Goal: Understand process/instructions

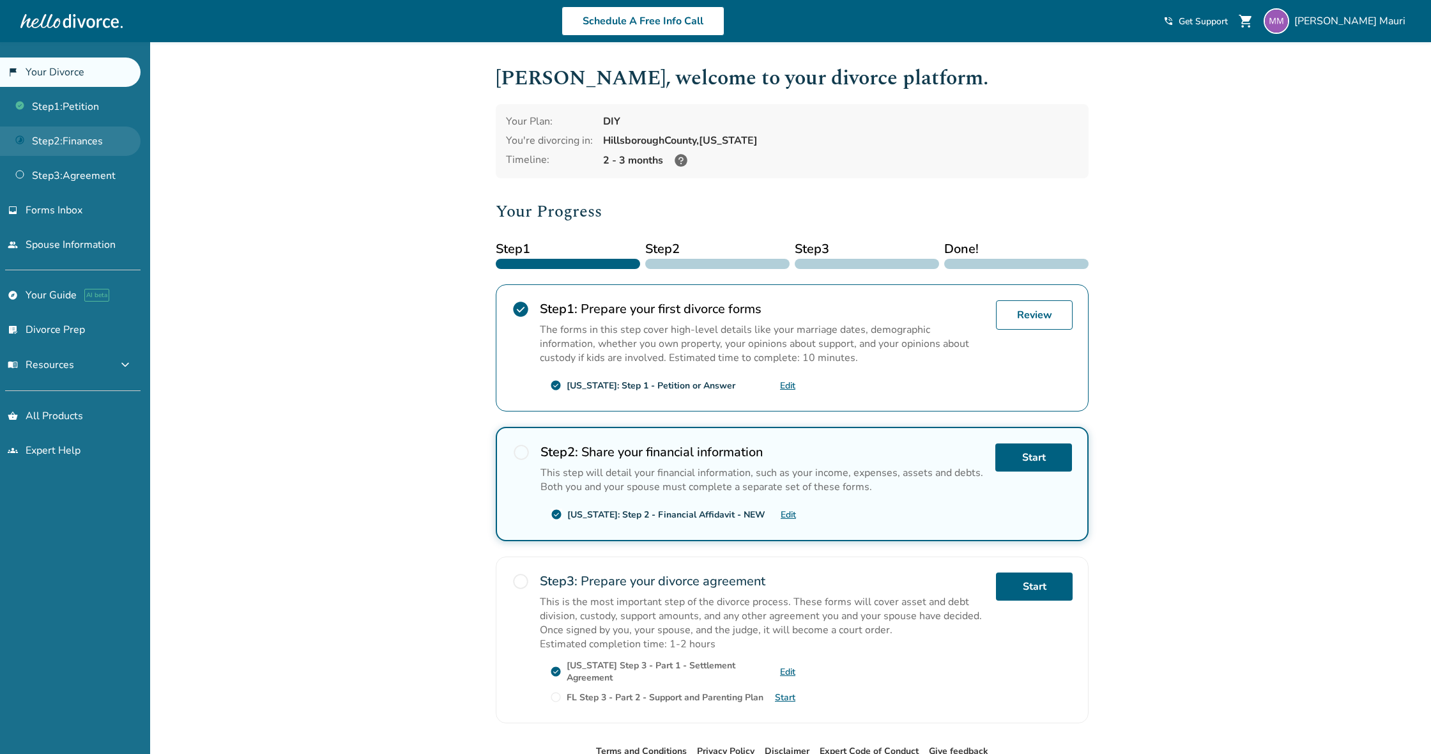
click at [86, 140] on link "Step 2 : Finances" at bounding box center [70, 141] width 141 height 29
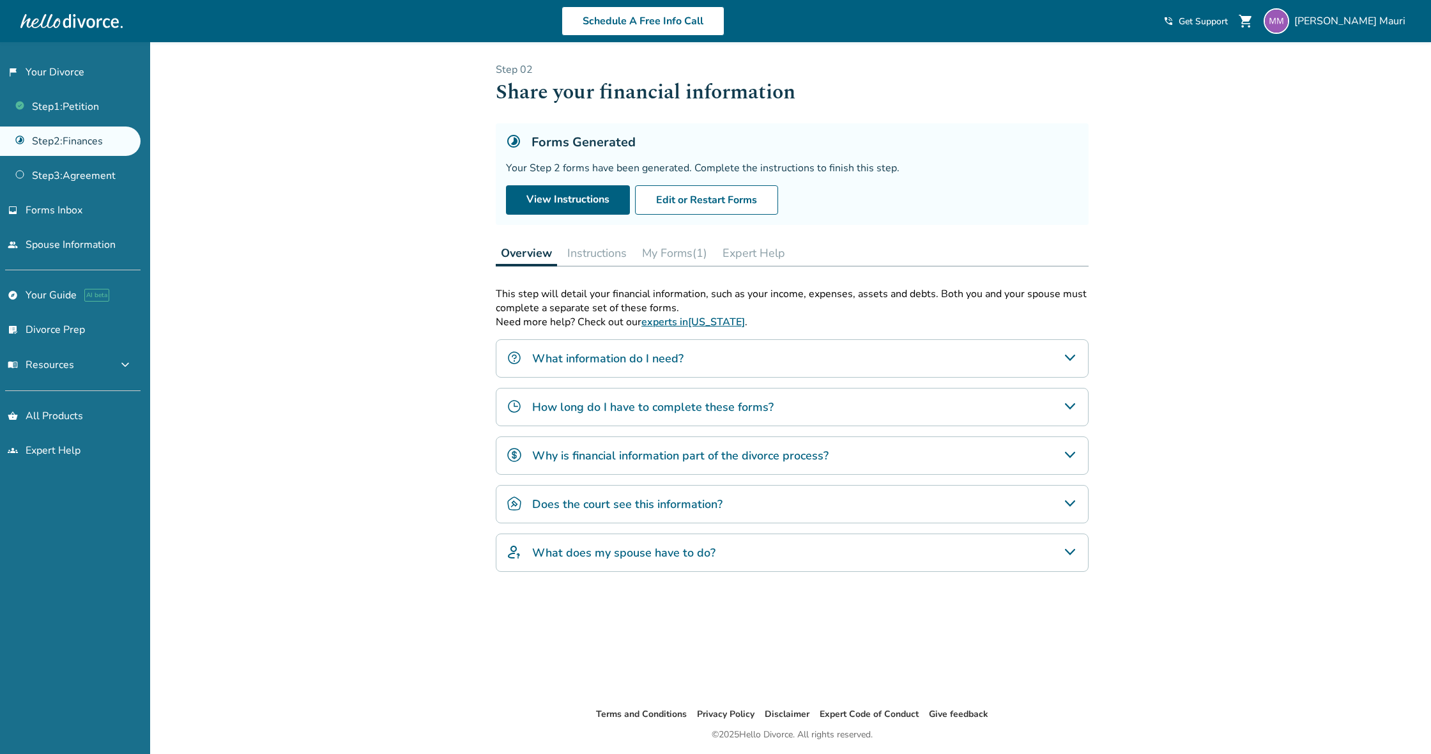
drag, startPoint x: 599, startPoint y: 249, endPoint x: 610, endPoint y: 249, distance: 10.9
click at [599, 249] on button "Instructions" at bounding box center [597, 253] width 70 height 26
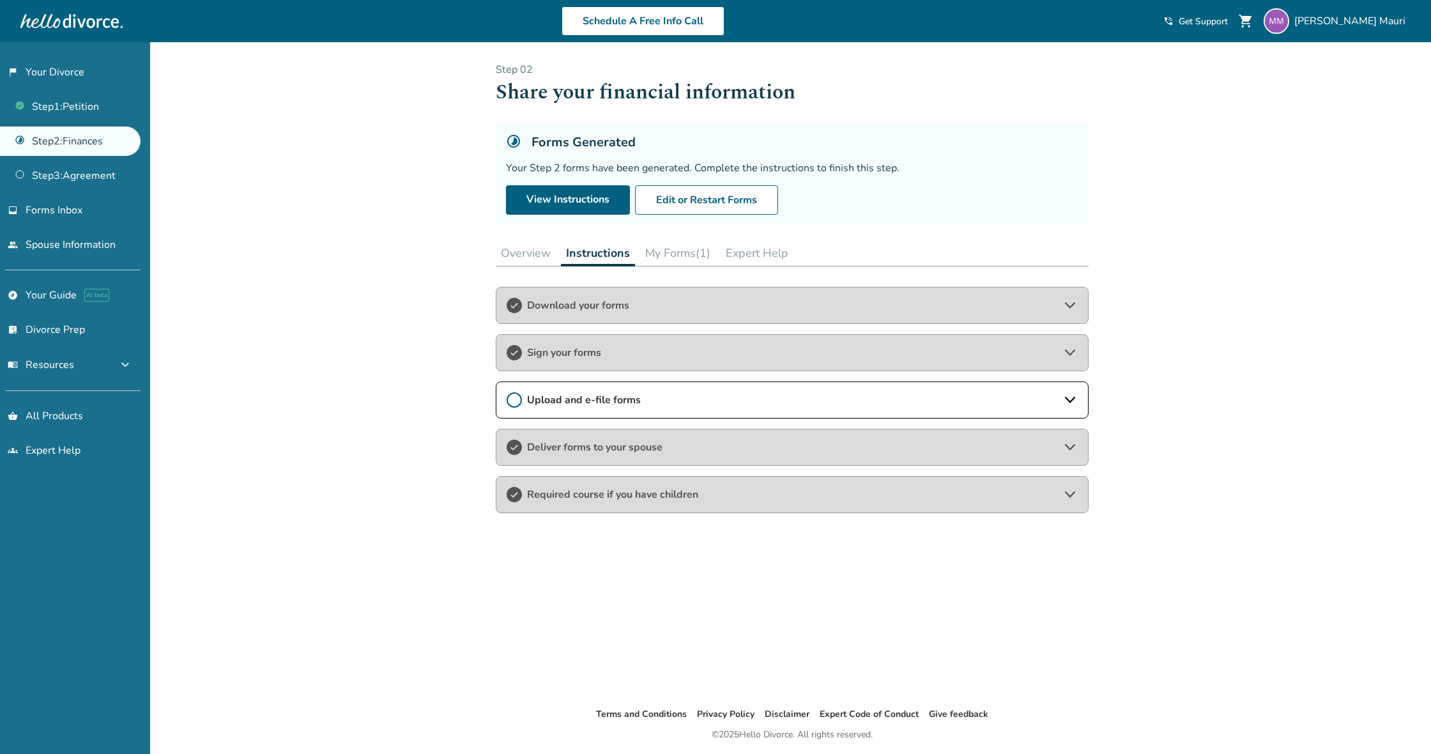
click at [515, 401] on icon at bounding box center [514, 399] width 15 height 15
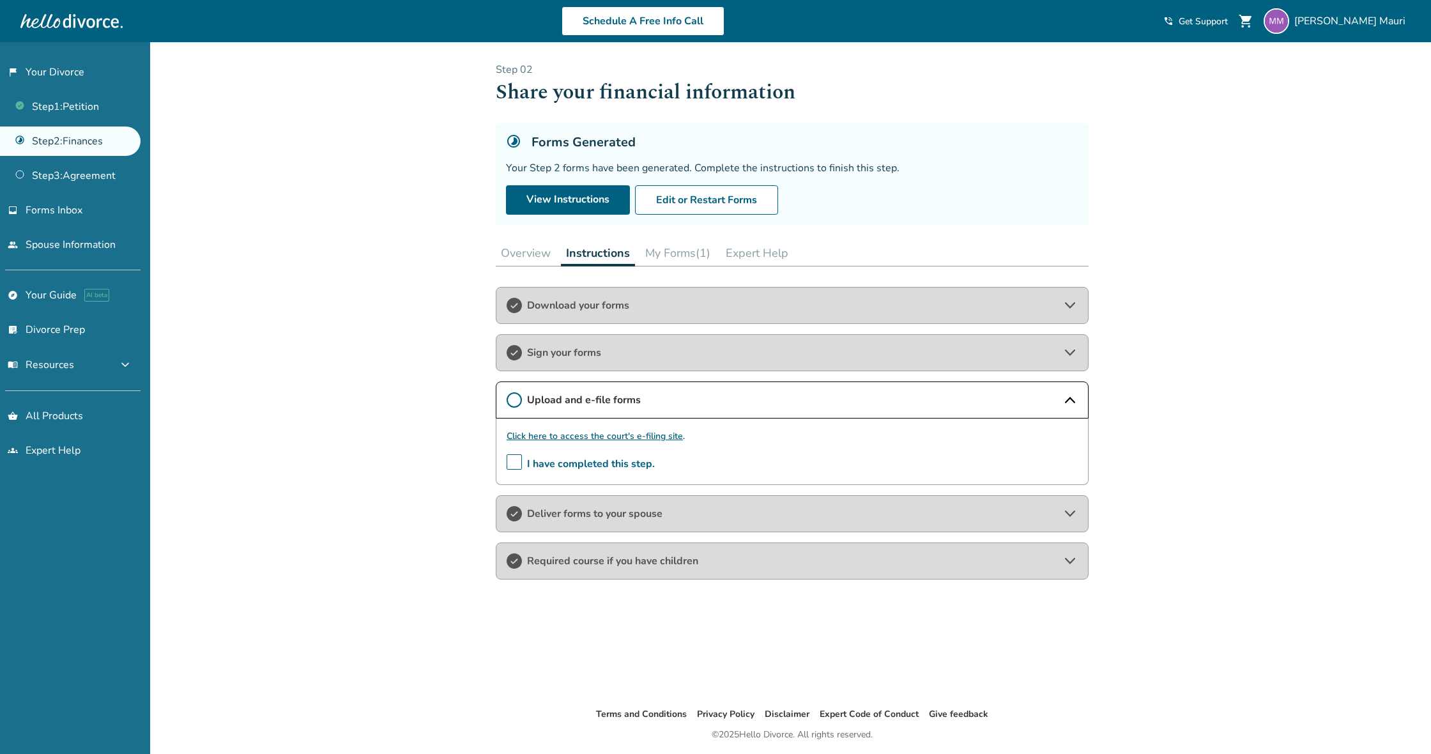
click at [516, 458] on span "I have completed this step." at bounding box center [581, 464] width 148 height 20
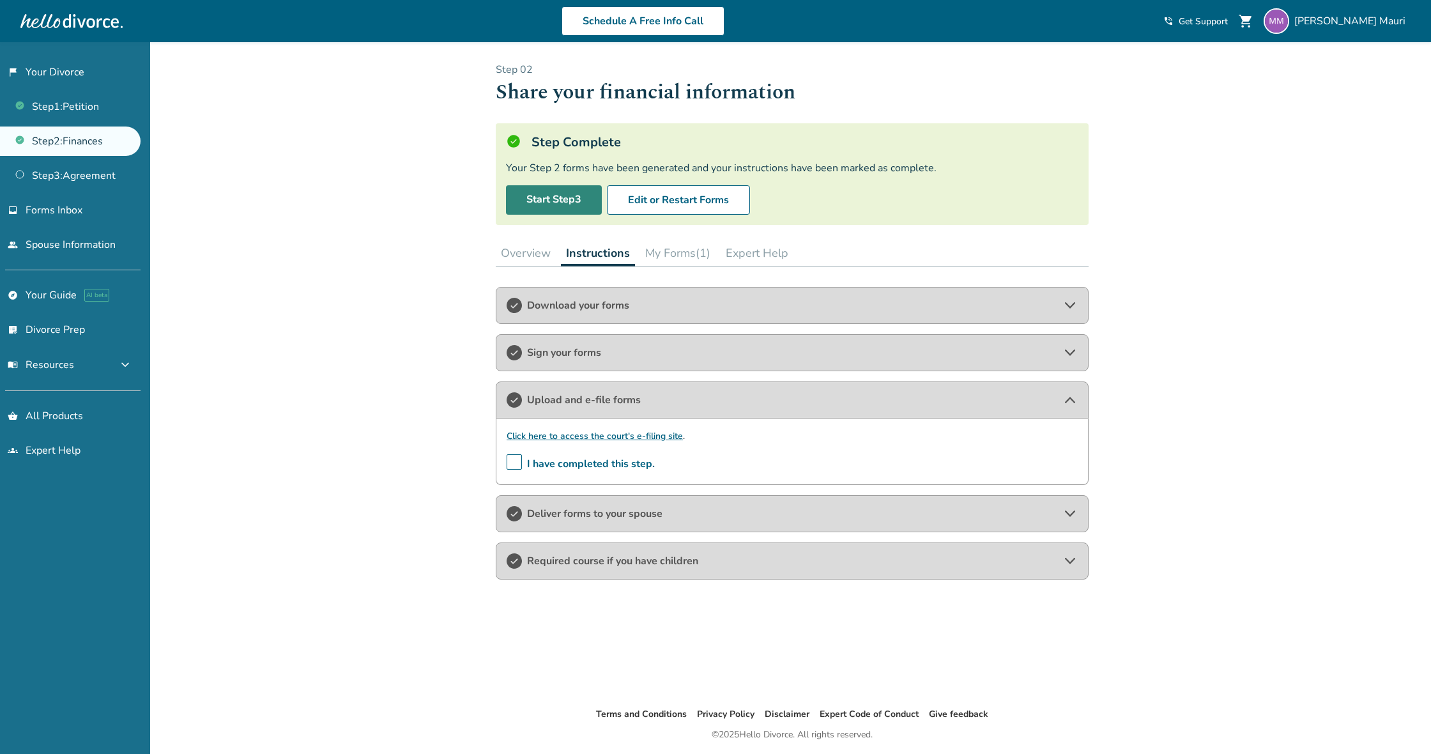
click at [566, 194] on link "Start Step 3" at bounding box center [554, 199] width 96 height 29
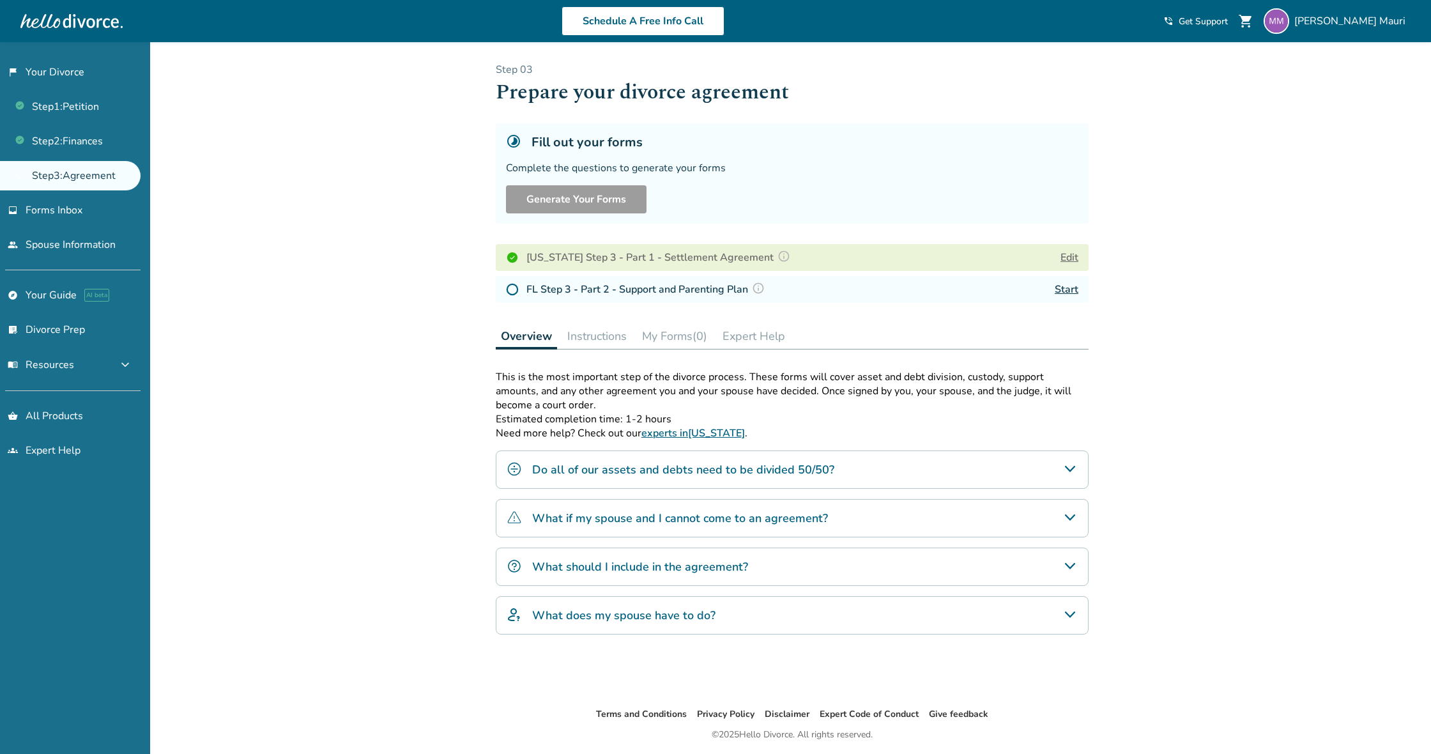
click at [728, 569] on h4 "What should I include in the agreement?" at bounding box center [640, 567] width 216 height 17
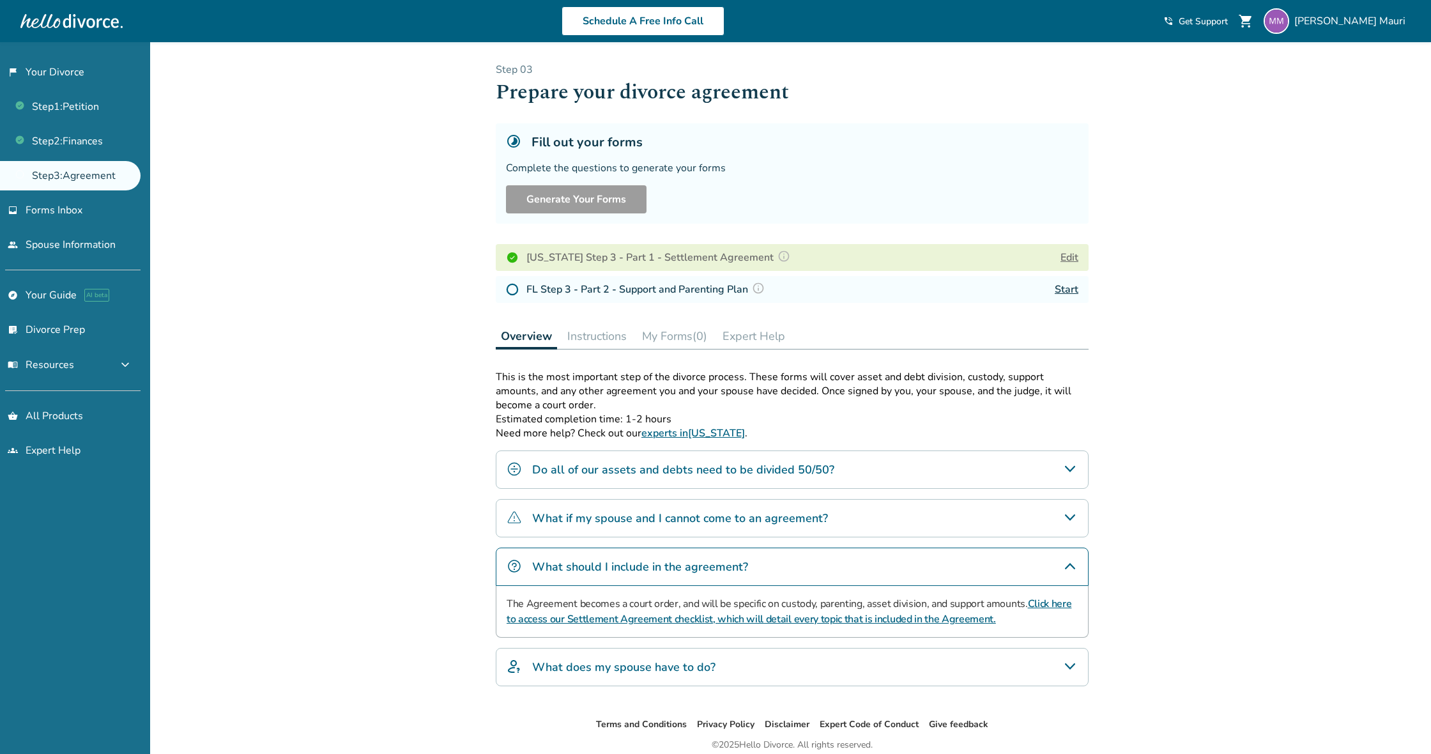
click at [619, 474] on h4 "Do all of our assets and debts need to be divided 50/50?" at bounding box center [683, 469] width 302 height 17
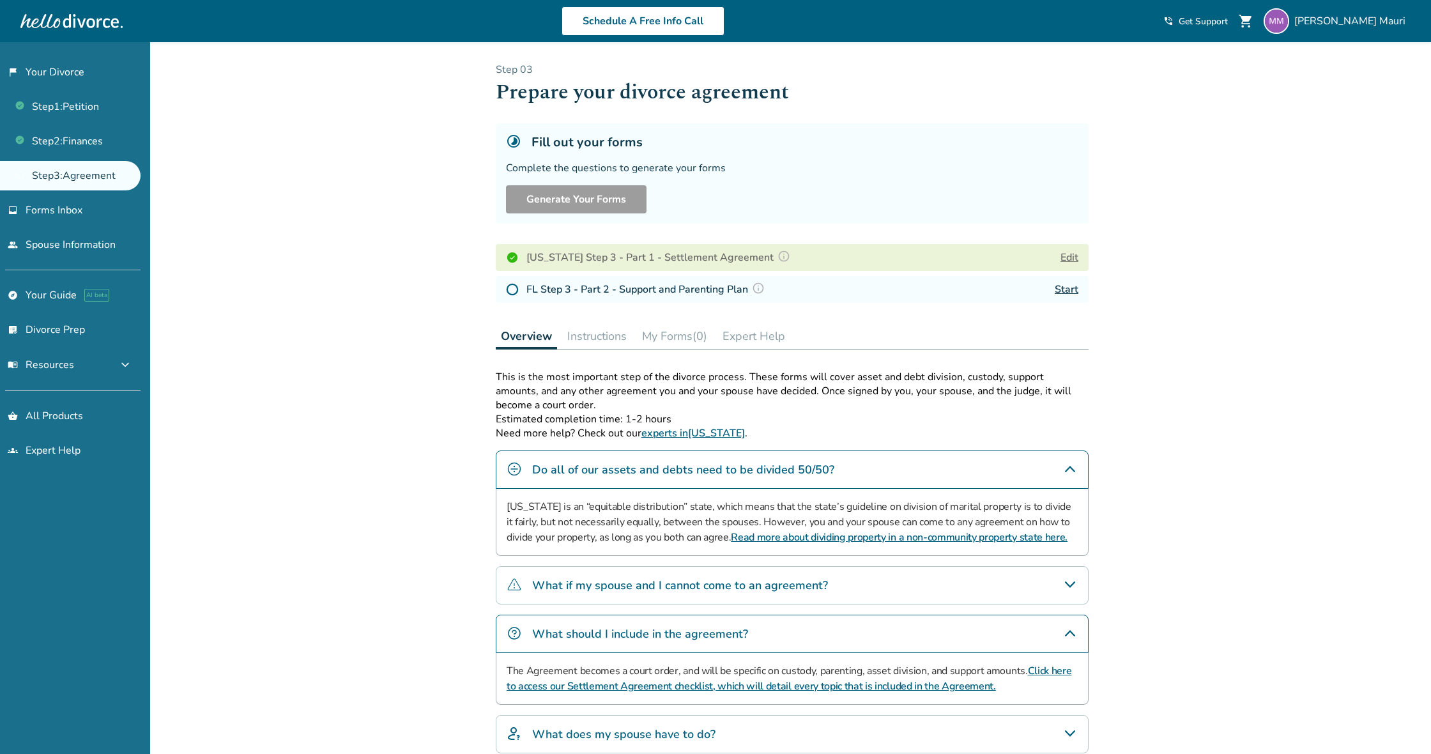
click at [806, 594] on h4 "What if my spouse and I cannot come to an agreement?" at bounding box center [680, 585] width 296 height 17
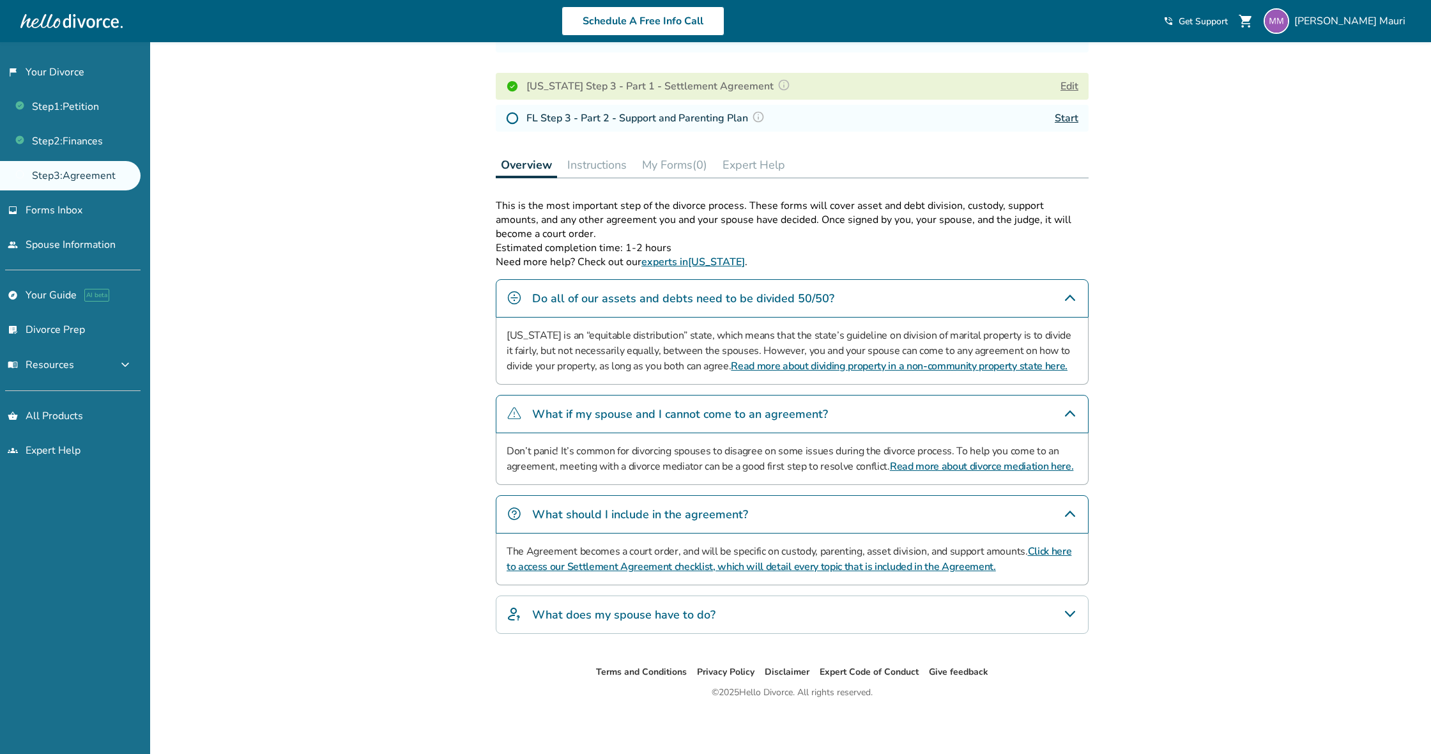
scroll to position [174, 0]
click at [769, 613] on div "What does my spouse have to do?" at bounding box center [792, 615] width 593 height 38
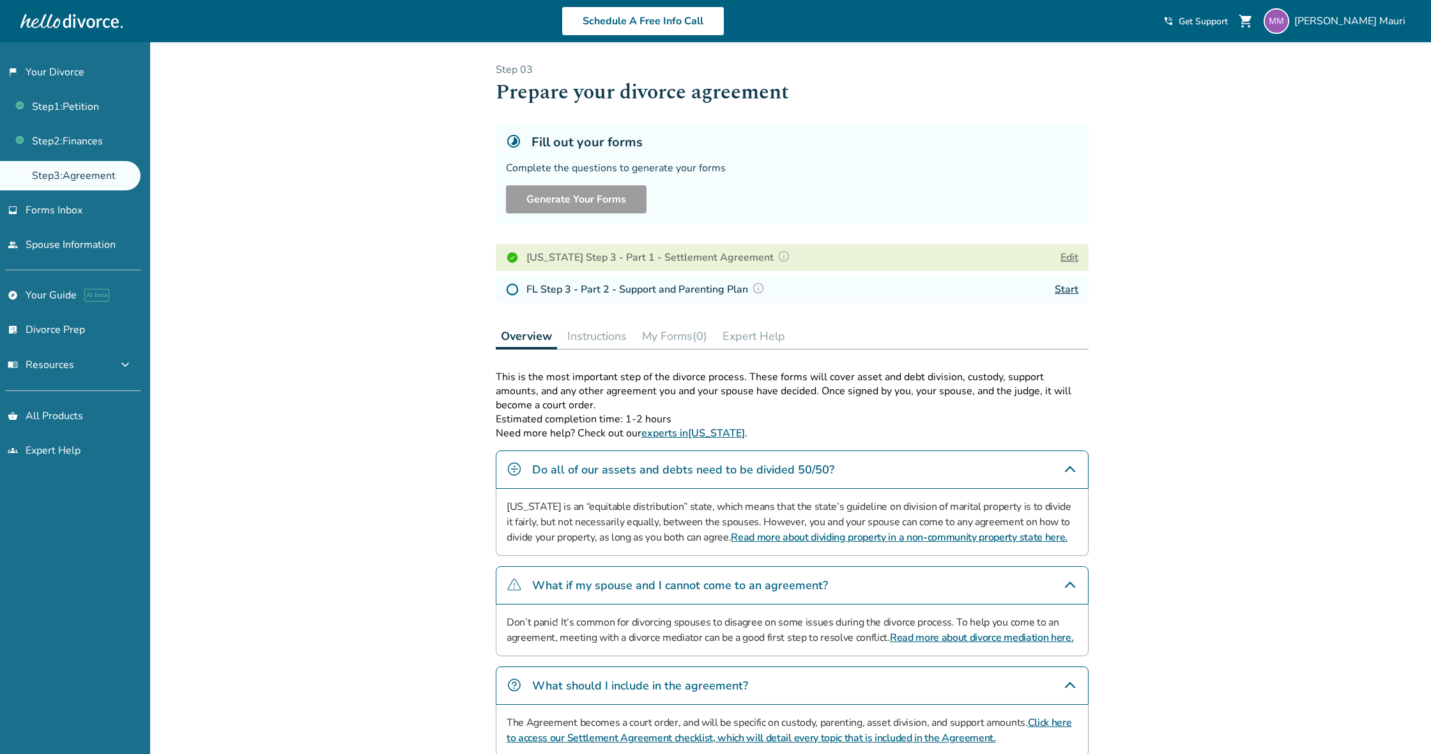
scroll to position [0, 0]
click at [599, 341] on button "Instructions" at bounding box center [597, 336] width 70 height 26
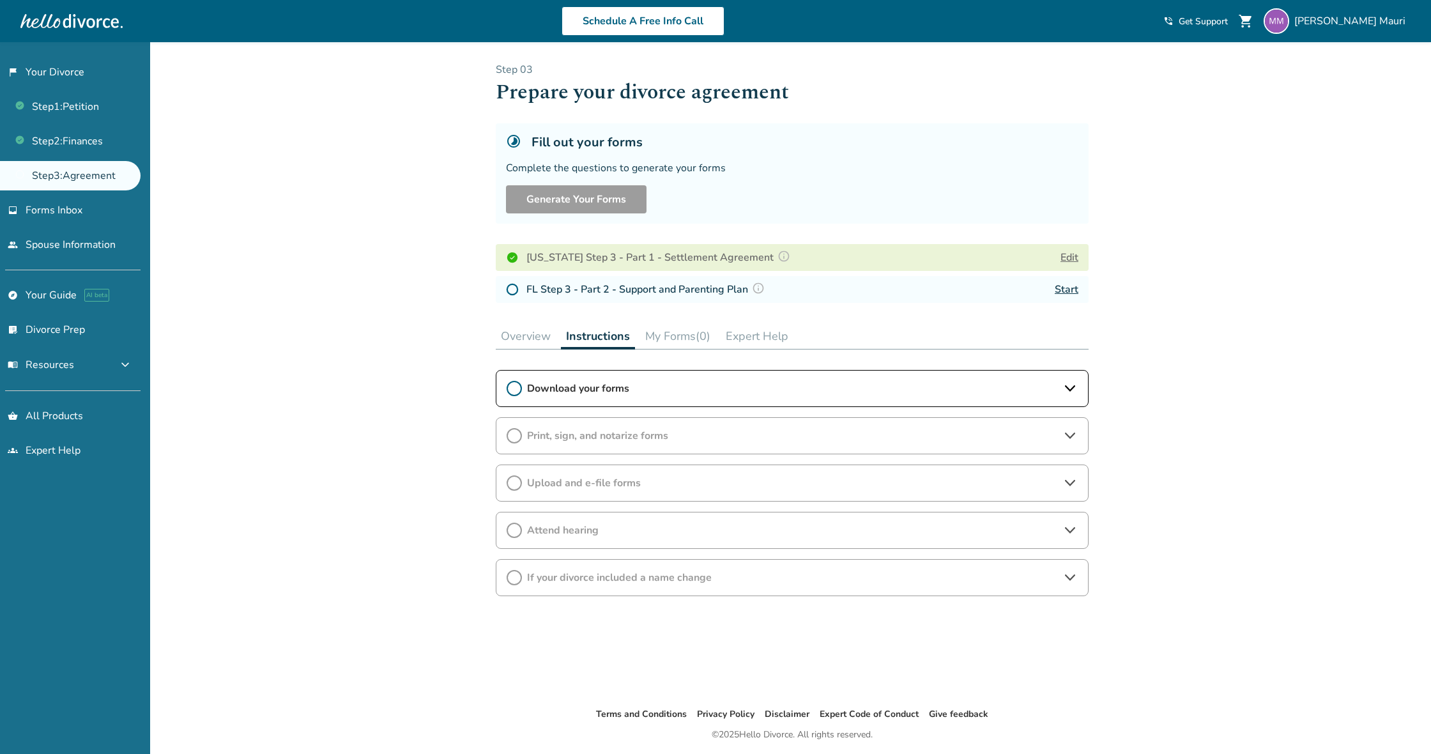
click at [1070, 394] on icon at bounding box center [1070, 388] width 15 height 15
click at [744, 509] on span "Print, sign, and notarize forms" at bounding box center [792, 502] width 530 height 14
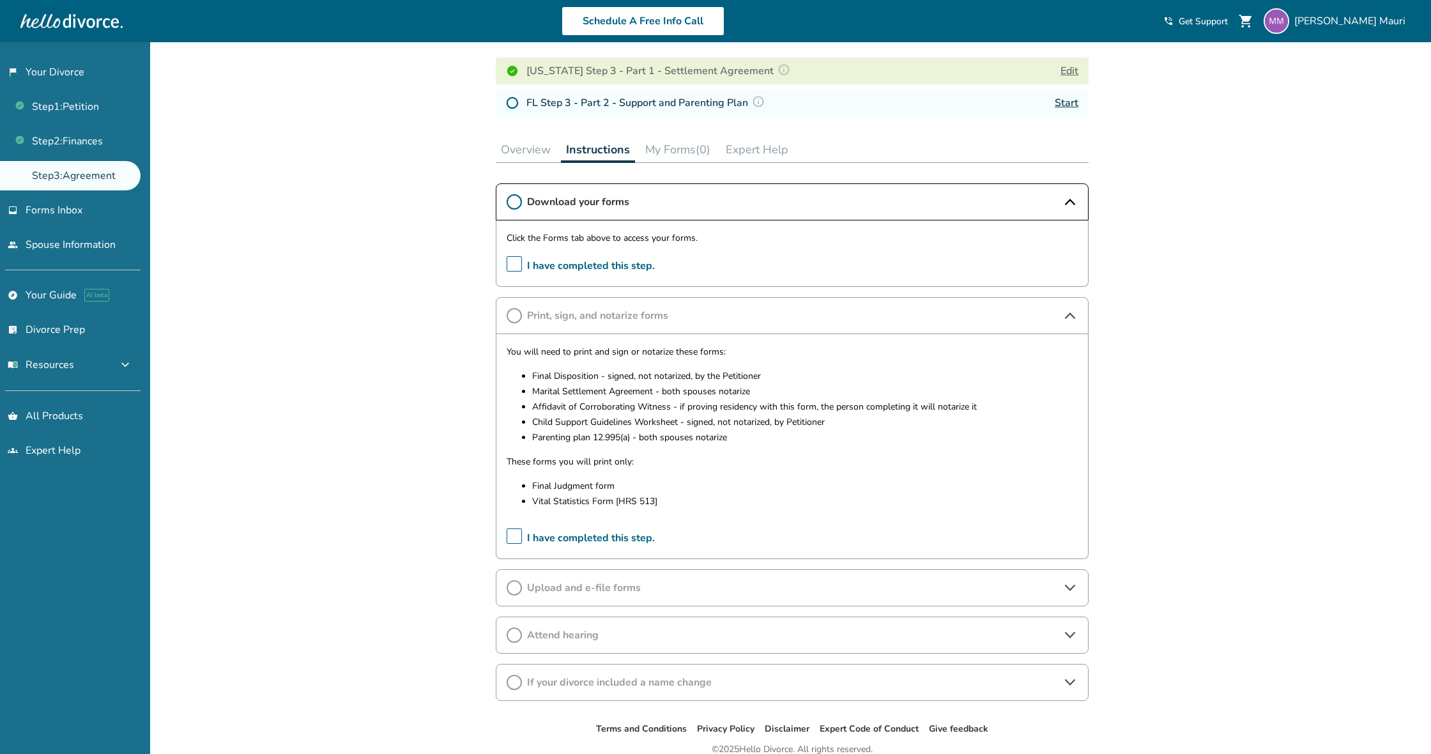
scroll to position [184, 0]
